Goal: Information Seeking & Learning: Learn about a topic

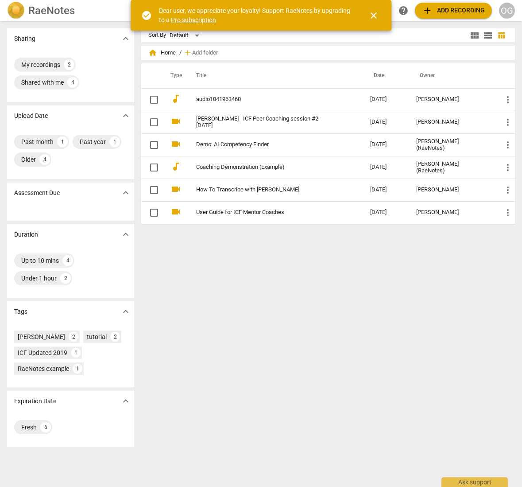
click at [270, 331] on div "Sort By Default view_module view_list table_chart home Home / add Add folder Ty…" at bounding box center [331, 253] width 381 height 451
click at [374, 14] on span "close" at bounding box center [373, 15] width 11 height 11
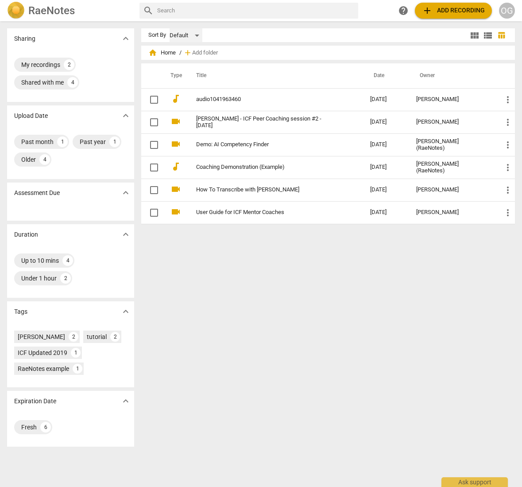
click at [193, 35] on div "Default" at bounding box center [186, 35] width 33 height 14
click at [303, 29] on div at bounding box center [261, 243] width 522 height 487
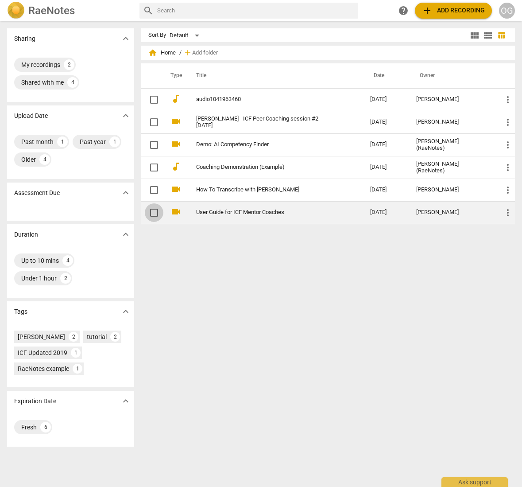
click at [154, 213] on input "checkbox" at bounding box center [154, 212] width 19 height 11
checkbox input "false"
click at [210, 211] on link "User Guide for ICF Mentor Coaches" at bounding box center [267, 212] width 142 height 7
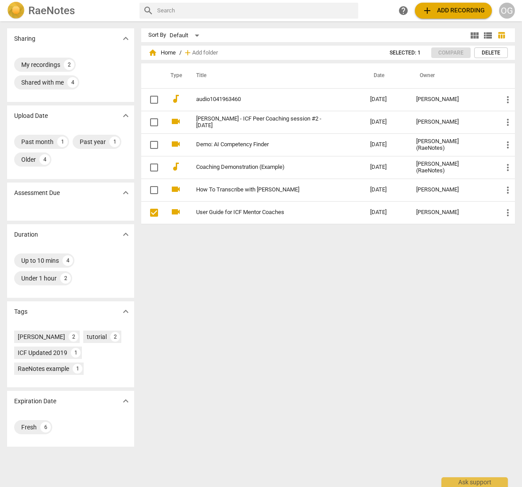
click at [169, 17] on input "text" at bounding box center [255, 11] width 197 height 14
type input "resources"
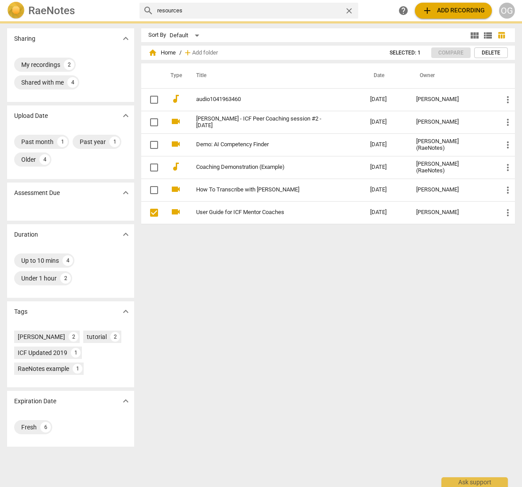
checkbox input "true"
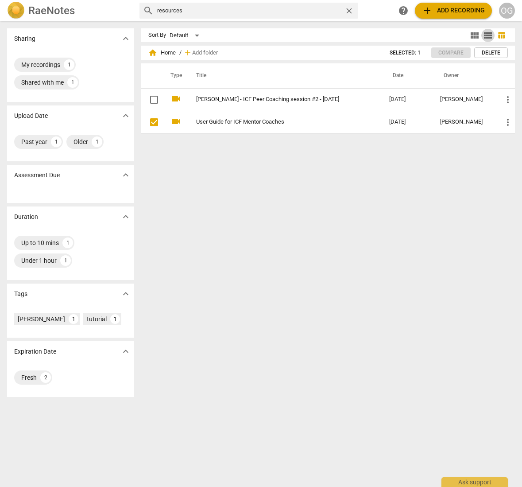
click at [483, 34] on span "view_list" at bounding box center [488, 35] width 11 height 11
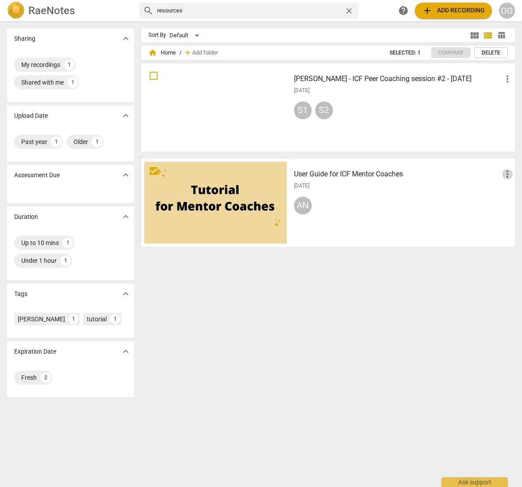
click at [502, 173] on span "more_vert" at bounding box center [507, 174] width 11 height 11
click at [385, 176] on div at bounding box center [261, 243] width 522 height 487
click at [218, 192] on div at bounding box center [215, 203] width 143 height 82
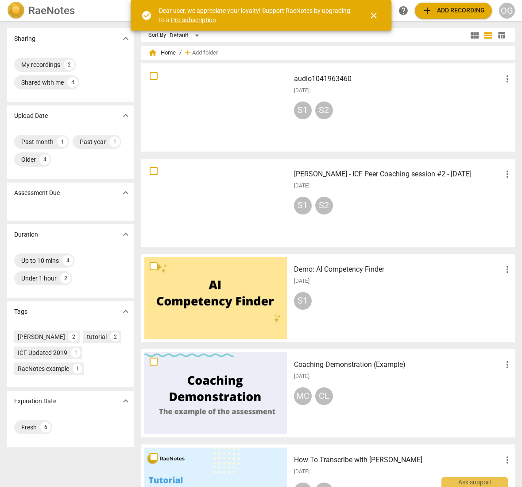
click at [23, 8] on img at bounding box center [16, 11] width 18 height 18
click at [16, 7] on img at bounding box center [16, 11] width 18 height 18
click at [374, 15] on span "close" at bounding box center [373, 15] width 11 height 11
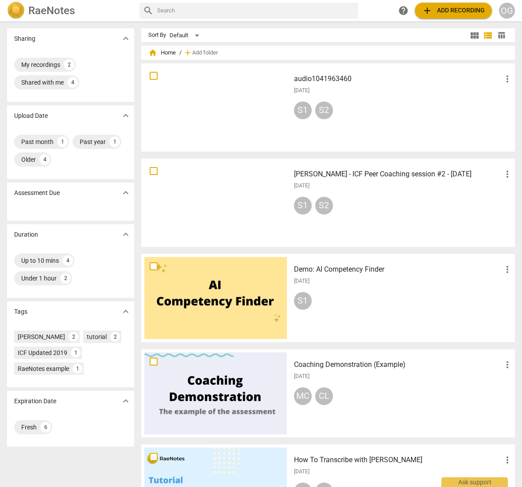
click at [31, 9] on h2 "RaeNotes" at bounding box center [51, 10] width 46 height 12
click at [497, 35] on span "table_chart" at bounding box center [501, 35] width 8 height 8
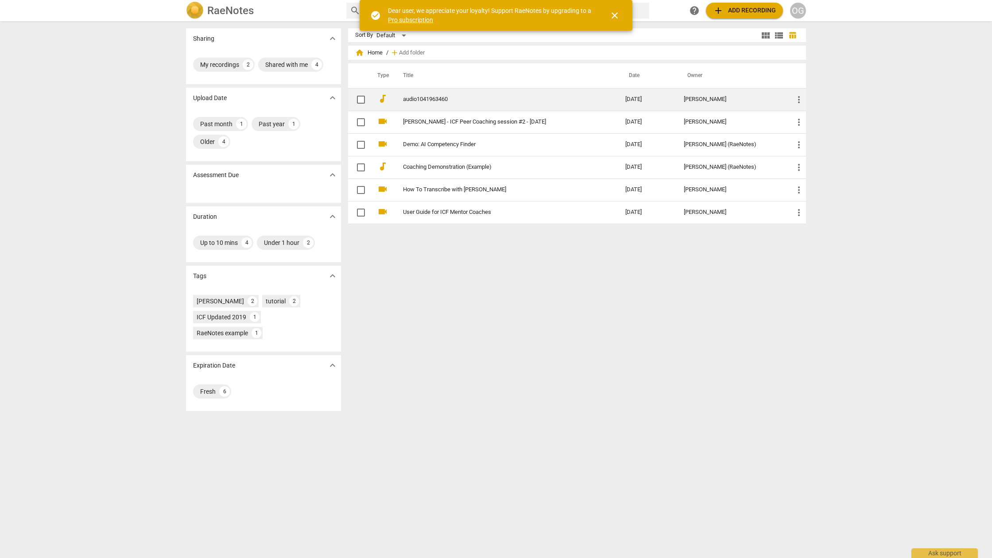
click at [796, 97] on span "more_vert" at bounding box center [798, 99] width 11 height 11
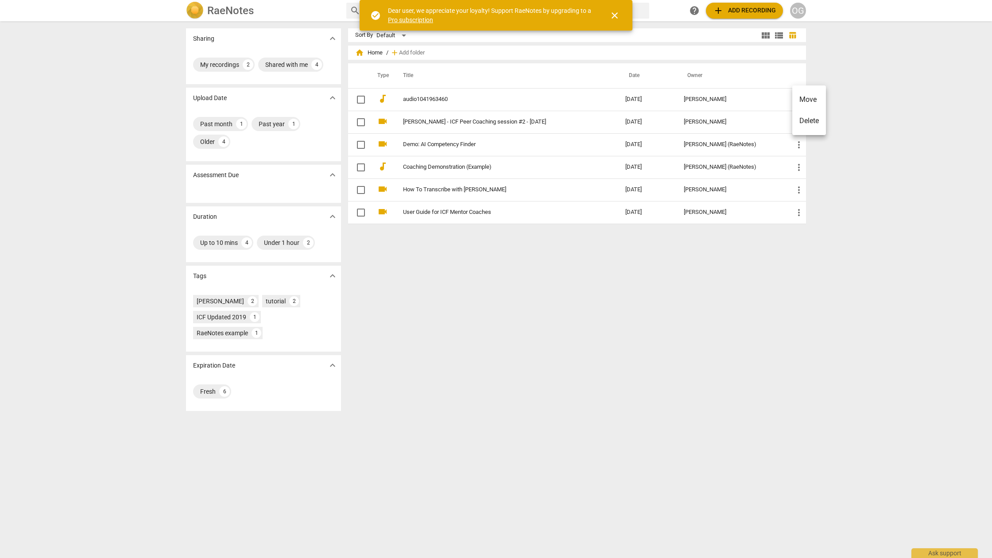
click at [425, 100] on div at bounding box center [496, 279] width 992 height 558
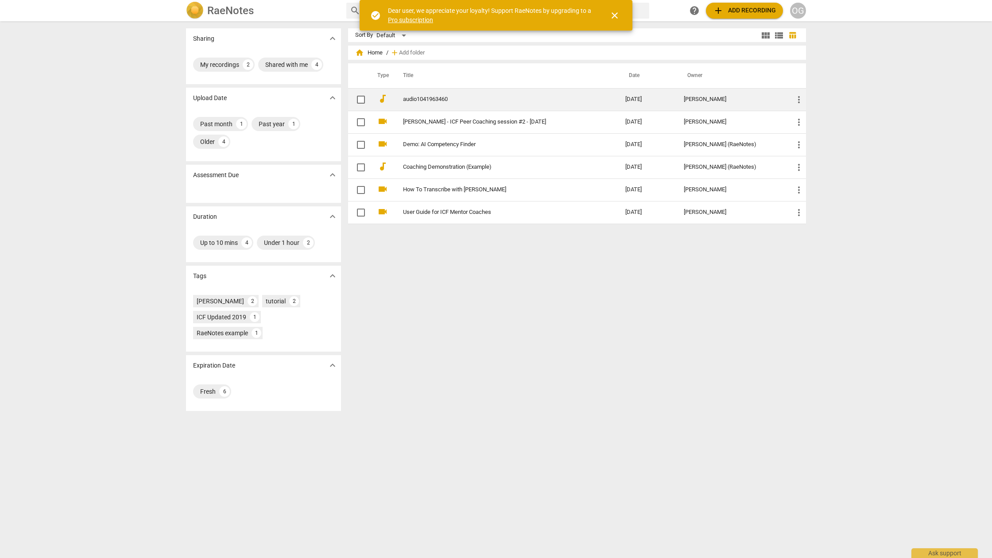
click at [411, 97] on link "audio1041963460" at bounding box center [498, 99] width 190 height 7
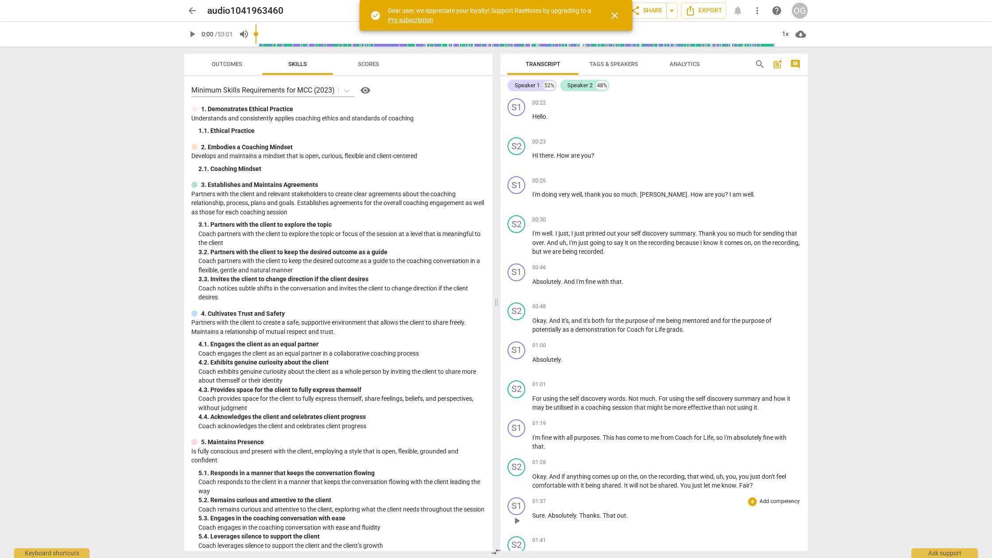
click at [673, 8] on span "arrow_drop_down" at bounding box center [671, 10] width 11 height 11
click at [611, 12] on span "close" at bounding box center [614, 15] width 11 height 11
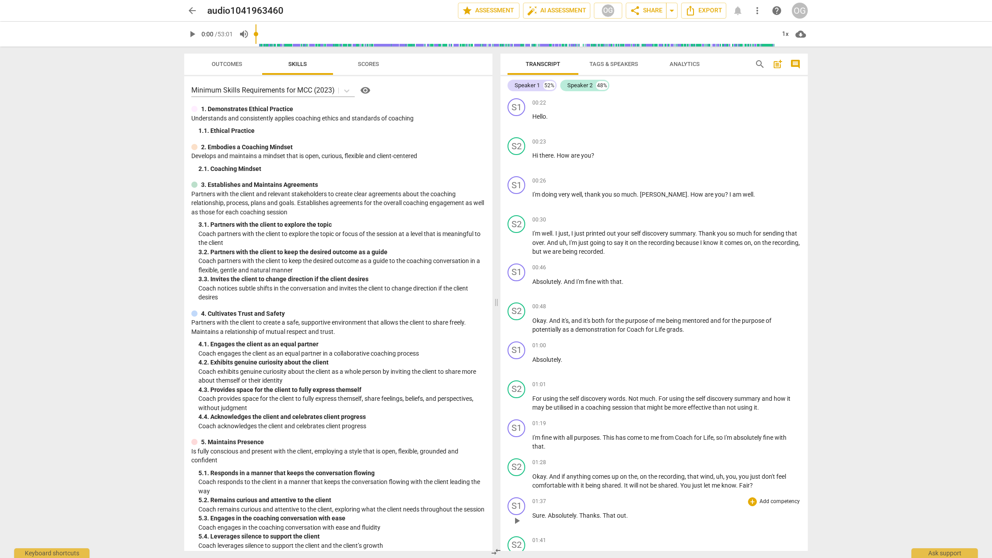
click at [668, 9] on span "arrow_drop_down" at bounding box center [671, 10] width 11 height 11
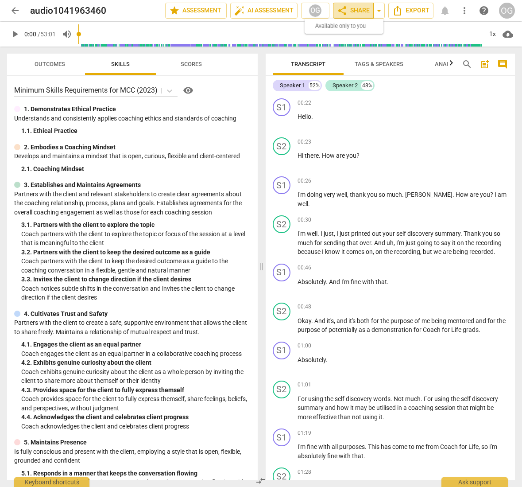
click at [347, 9] on span "share" at bounding box center [342, 10] width 11 height 11
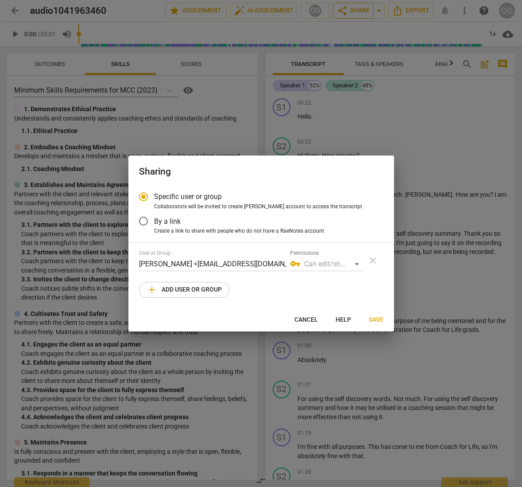
radio input "false"
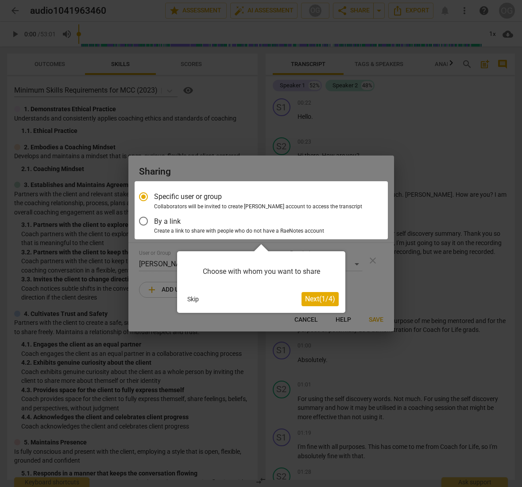
click at [312, 299] on span "Next ( 1 / 4 )" at bounding box center [320, 298] width 30 height 8
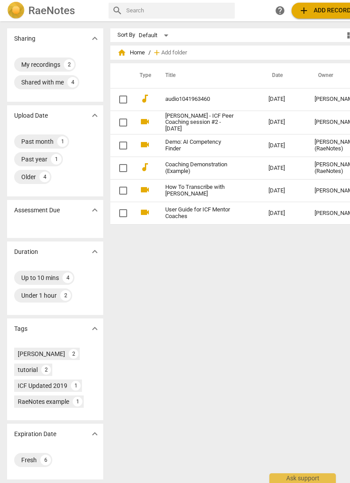
scroll to position [0, 49]
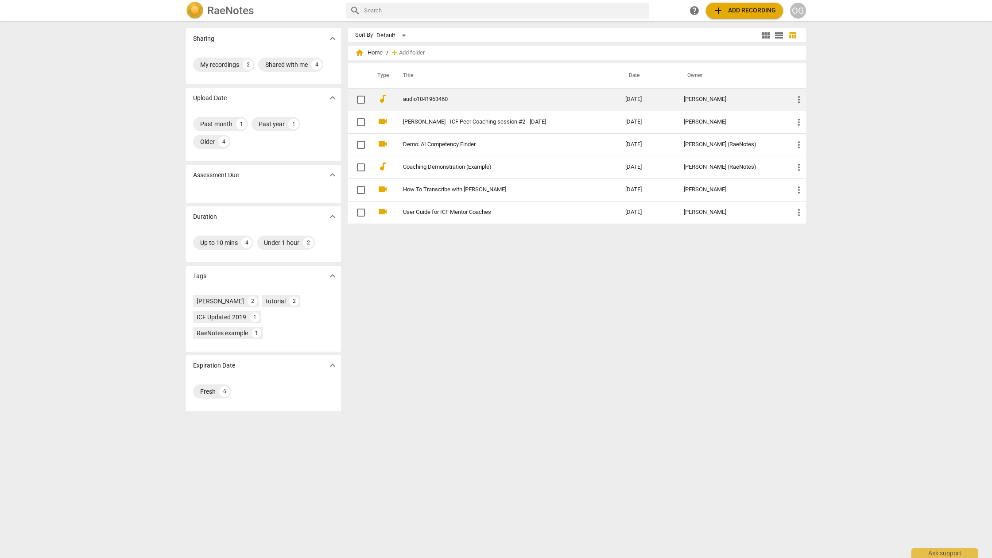
click at [349, 102] on td "audio1041963460" at bounding box center [505, 99] width 226 height 23
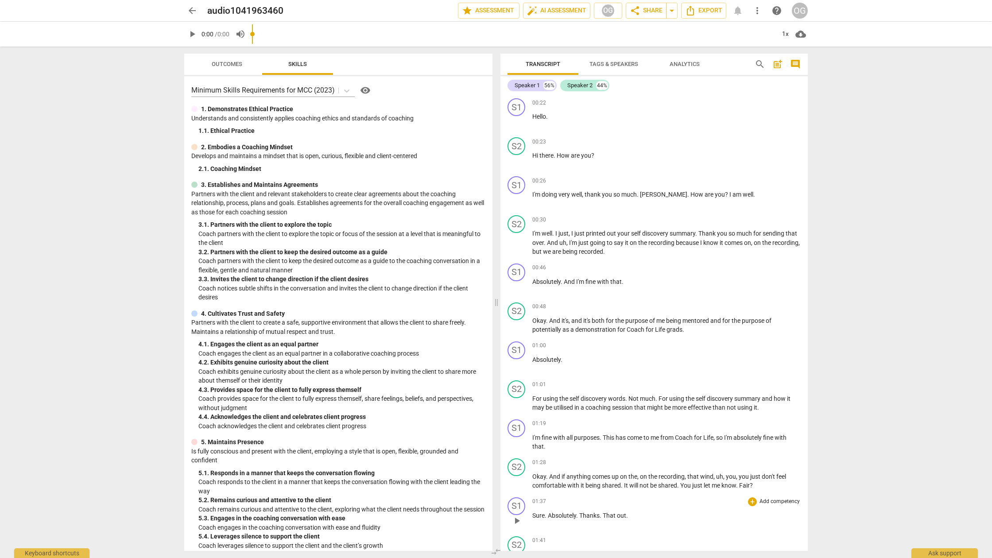
click at [349, 9] on span "more_vert" at bounding box center [757, 10] width 11 height 11
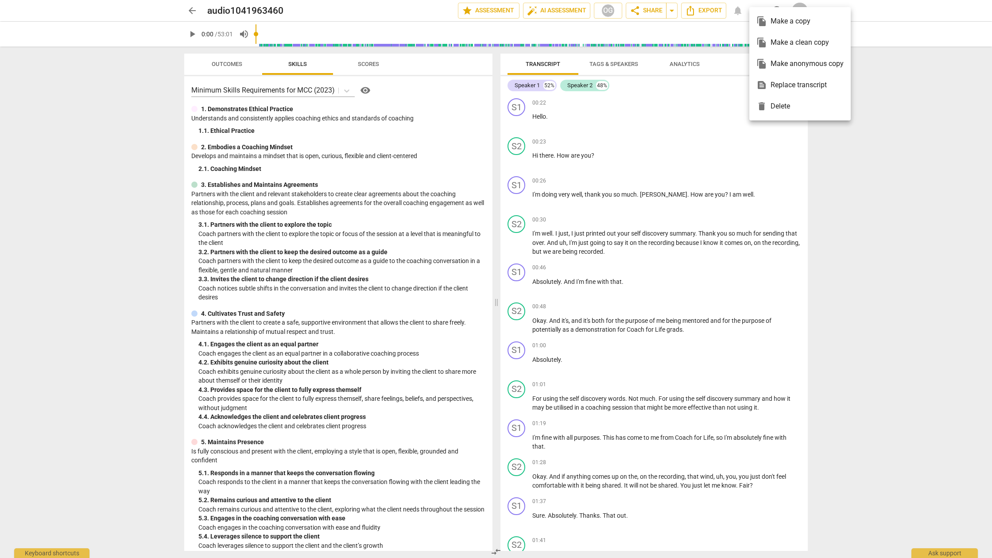
click at [349, 99] on div at bounding box center [496, 279] width 992 height 558
drag, startPoint x: 759, startPoint y: 10, endPoint x: 759, endPoint y: 509, distance: 499.4
click at [349, 10] on span "more_vert" at bounding box center [757, 10] width 11 height 11
click at [349, 88] on div at bounding box center [496, 279] width 992 height 558
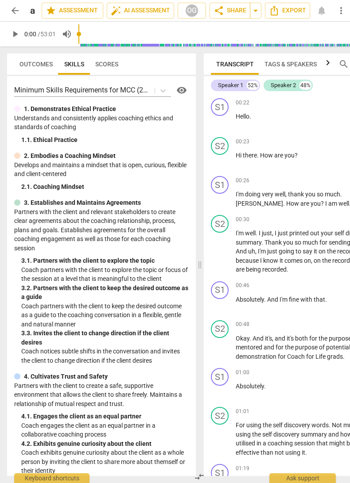
scroll to position [0, 49]
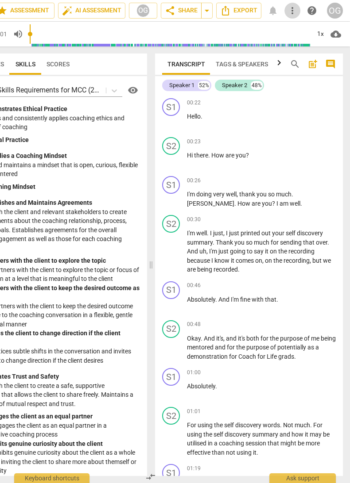
click at [294, 8] on span "more_vert" at bounding box center [292, 10] width 11 height 11
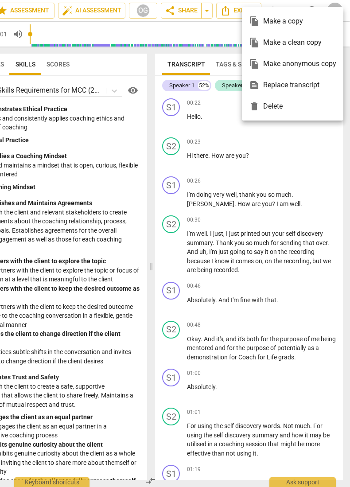
click at [294, 8] on ul "file_copy Make a copy file_copy Make a clean copy file_copy Make anonymous copy…" at bounding box center [292, 63] width 101 height 113
click at [162, 70] on div at bounding box center [175, 243] width 350 height 487
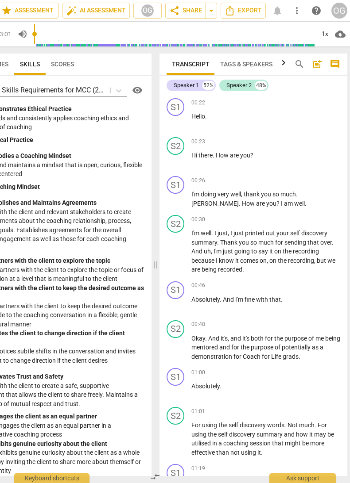
scroll to position [0, 7]
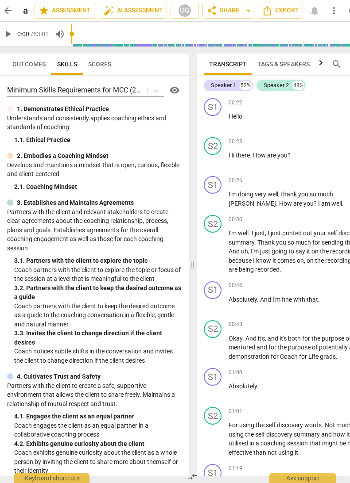
click at [167, 67] on div "Outcomes Skills Scores" at bounding box center [94, 64] width 174 height 21
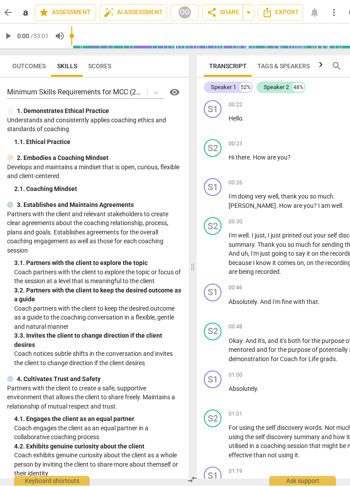
scroll to position [0, 49]
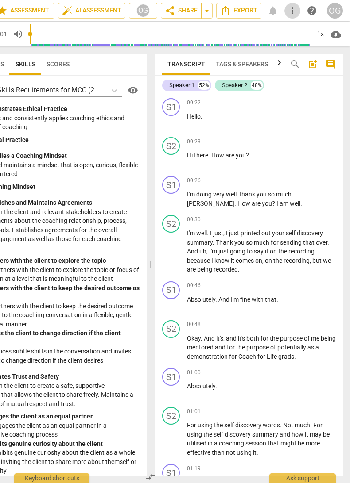
click at [292, 14] on span "more_vert" at bounding box center [292, 10] width 11 height 11
